Goal: Find contact information: Find contact information

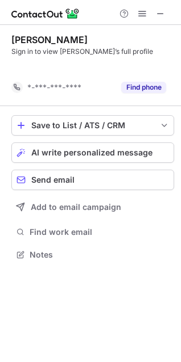
scroll to position [229, 181]
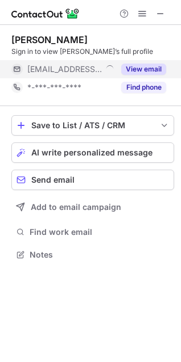
scroll to position [247, 181]
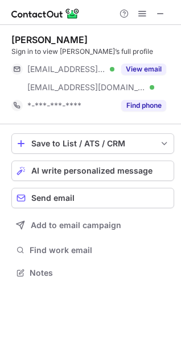
scroll to position [265, 181]
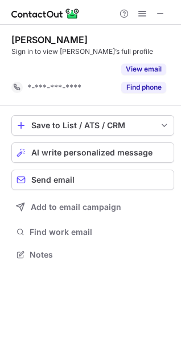
scroll to position [229, 181]
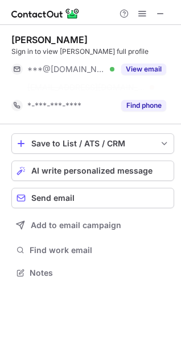
scroll to position [247, 181]
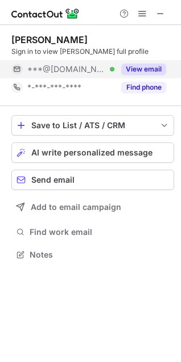
click at [142, 68] on button "View email" at bounding box center [143, 69] width 45 height 11
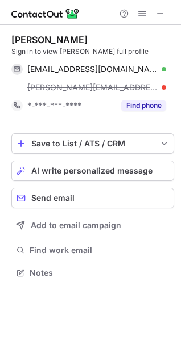
scroll to position [265, 181]
